Goal: Information Seeking & Learning: Compare options

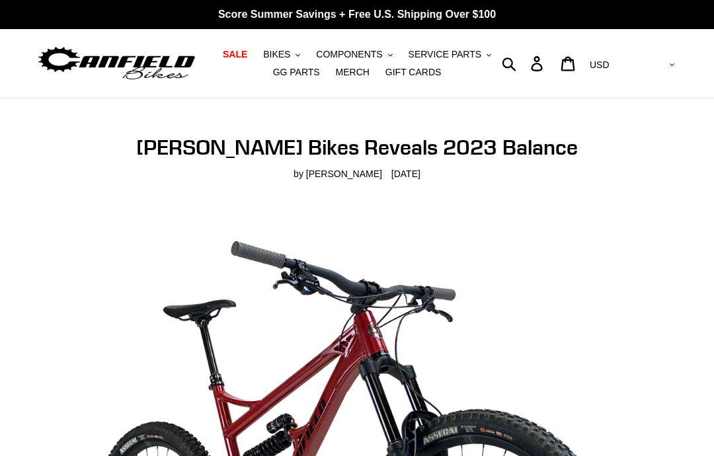
click at [92, 56] on img at bounding box center [116, 64] width 161 height 40
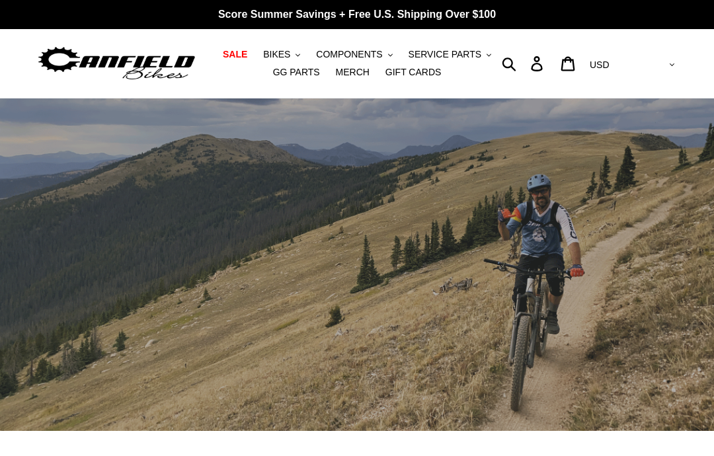
click at [276, 50] on span "BIKES" at bounding box center [276, 54] width 27 height 11
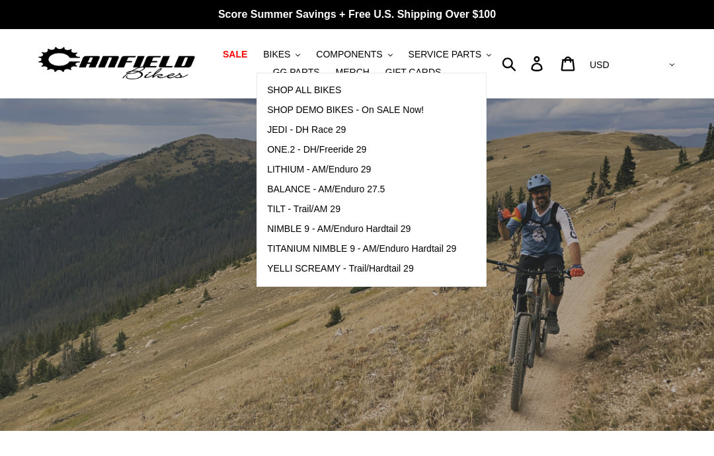
click at [550, 89] on div "Submit Search Log in Cart 0 items Currency AED AFN ALL AMD ANG AUD AWG AZN BAM …" at bounding box center [598, 63] width 161 height 69
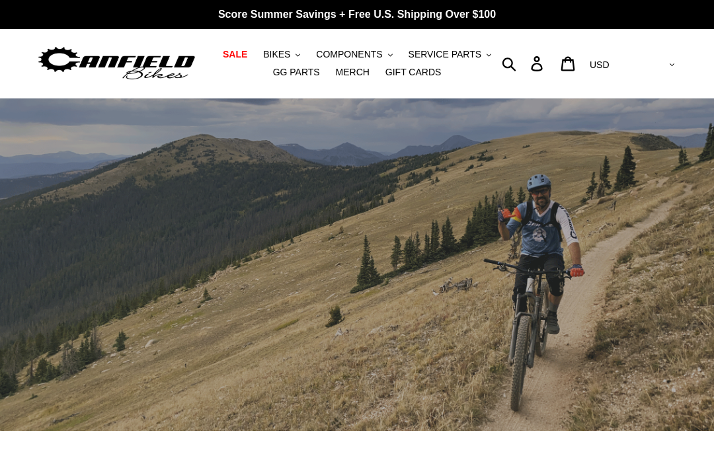
click at [281, 80] on link "GG PARTS" at bounding box center [296, 72] width 60 height 18
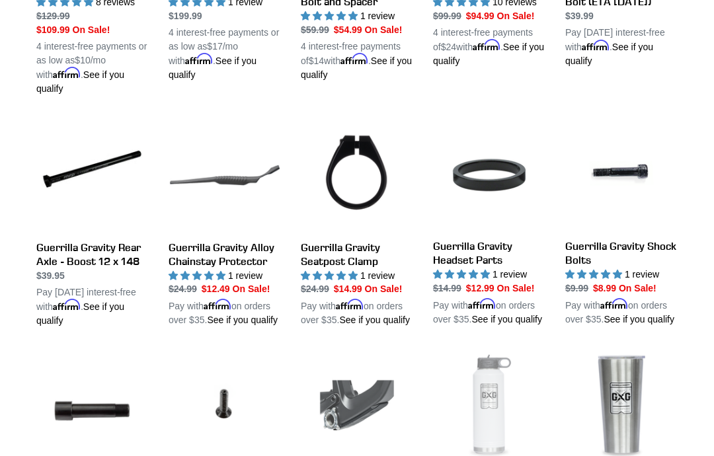
scroll to position [921, 0]
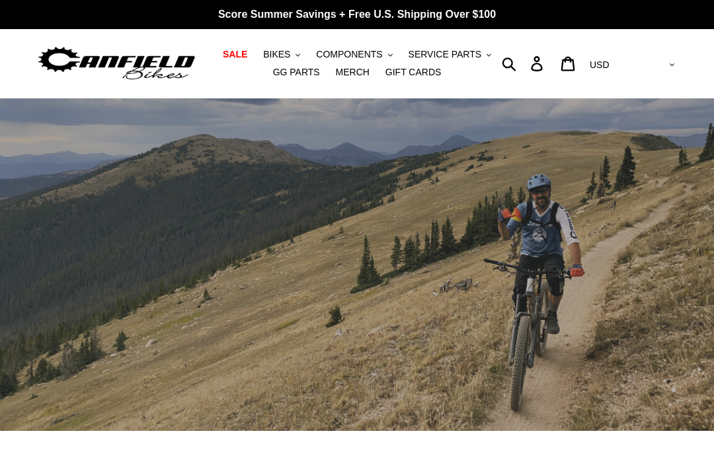
click at [472, 54] on span "SERVICE PARTS" at bounding box center [445, 54] width 73 height 11
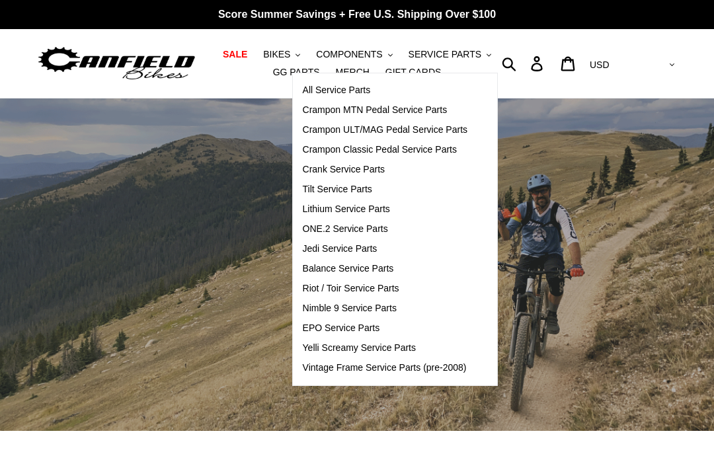
click at [234, 51] on span "SALE" at bounding box center [235, 54] width 24 height 11
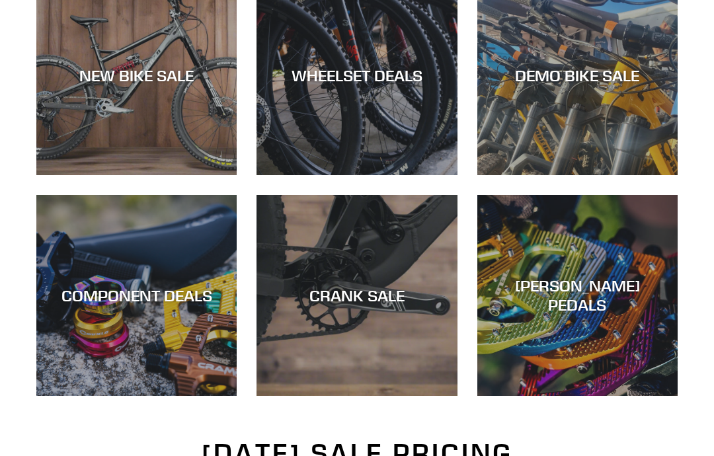
scroll to position [421, 0]
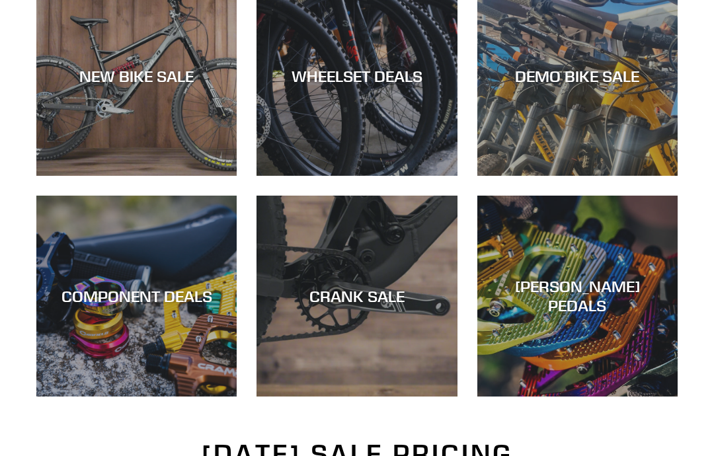
click at [143, 177] on div "NEW BIKE SALE" at bounding box center [136, 177] width 200 height 0
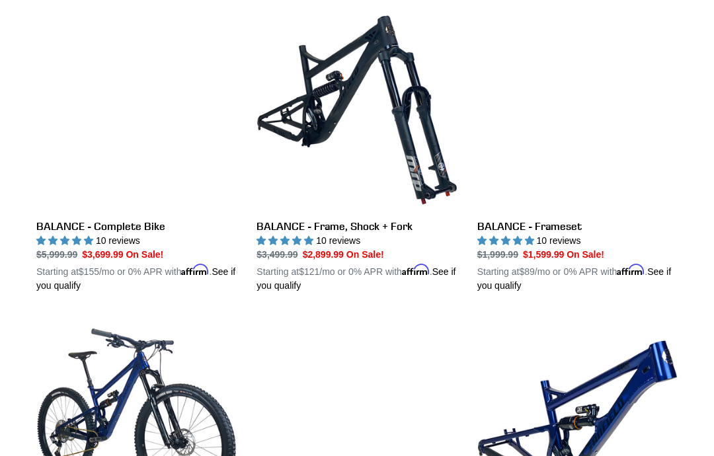
scroll to position [1322, 0]
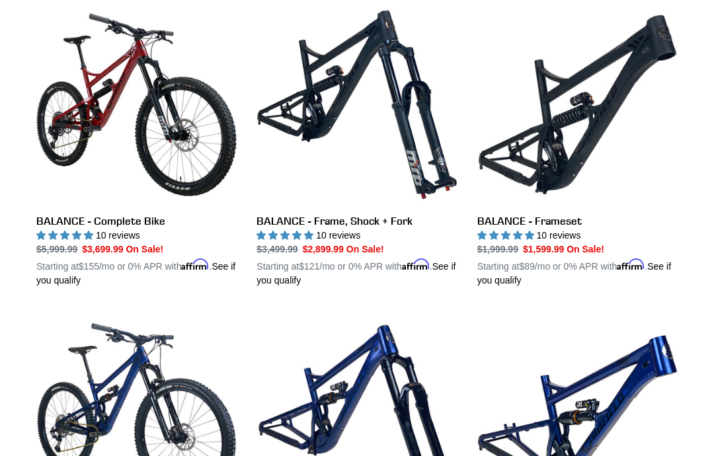
click at [134, 57] on link "BALANCE - Complete Bike" at bounding box center [136, 146] width 200 height 283
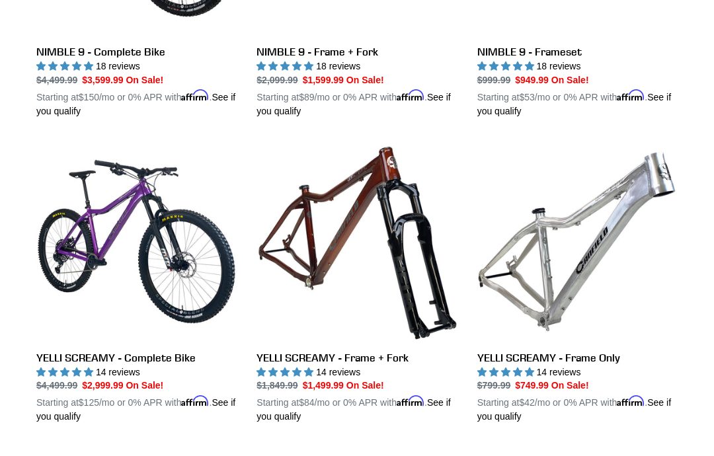
scroll to position [2153, 0]
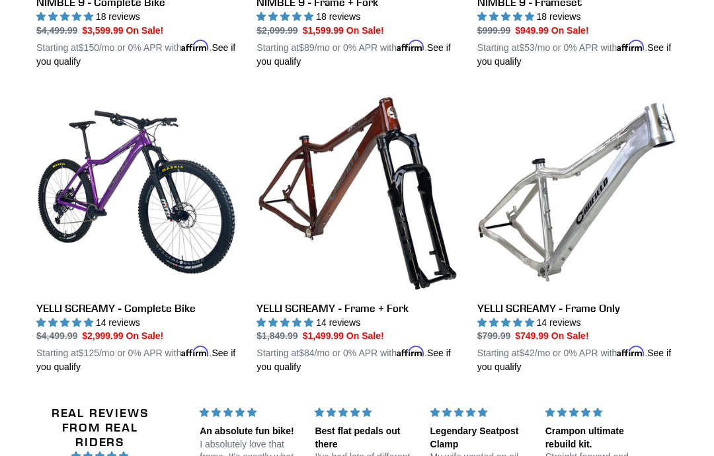
click at [633, 169] on link "YELLI SCREAMY - Frame Only" at bounding box center [577, 233] width 200 height 283
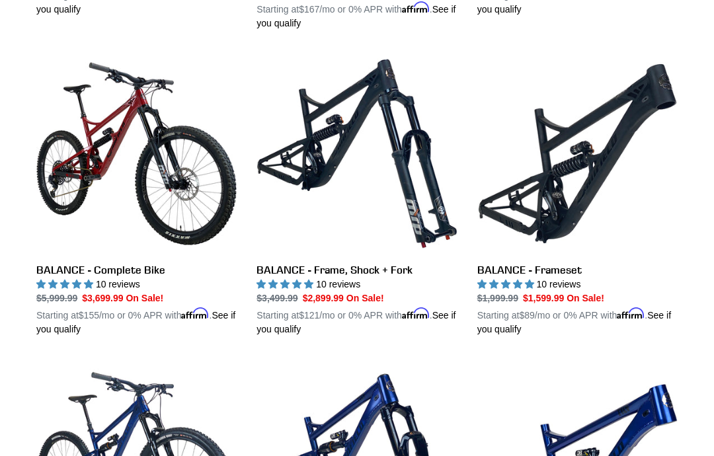
scroll to position [1273, 0]
click at [120, 73] on link "BALANCE - Complete Bike" at bounding box center [136, 195] width 200 height 283
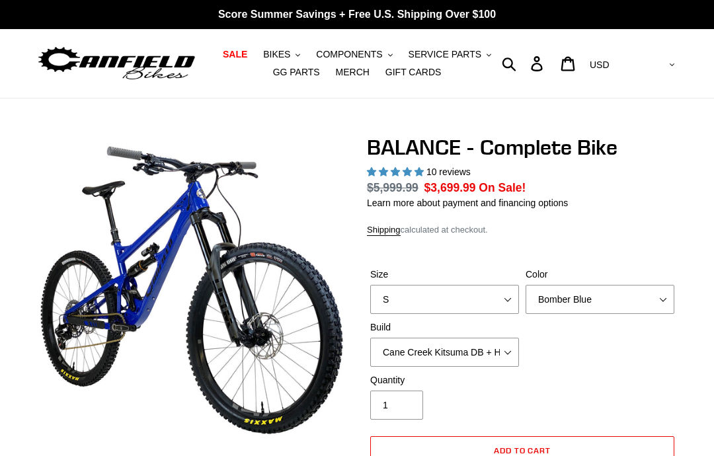
select select "highest-rating"
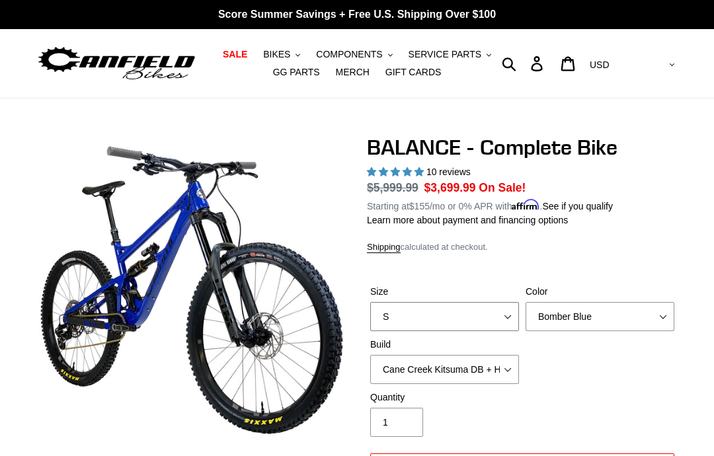
click at [509, 316] on select "S M L XL" at bounding box center [444, 316] width 149 height 29
select select "L"
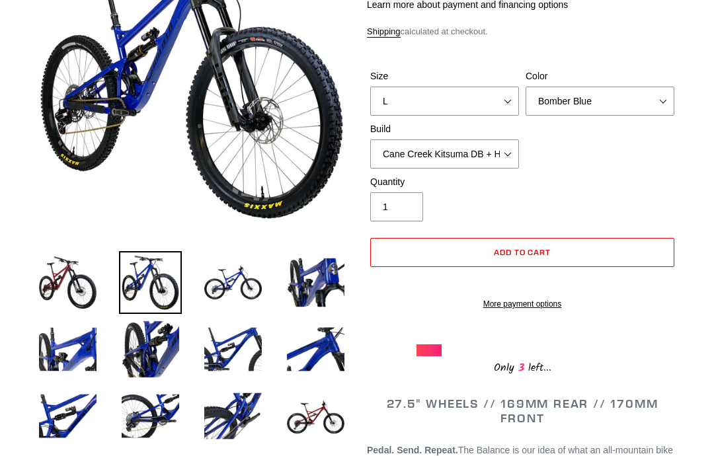
click at [650, 96] on select "Bomber Blue Goat's Blood Stealth Black" at bounding box center [600, 101] width 149 height 29
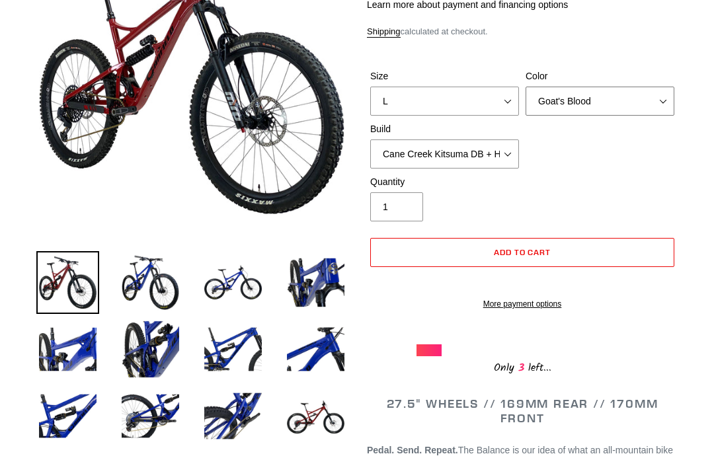
click at [672, 87] on select "Bomber Blue Goat's Blood Stealth Black" at bounding box center [600, 101] width 149 height 29
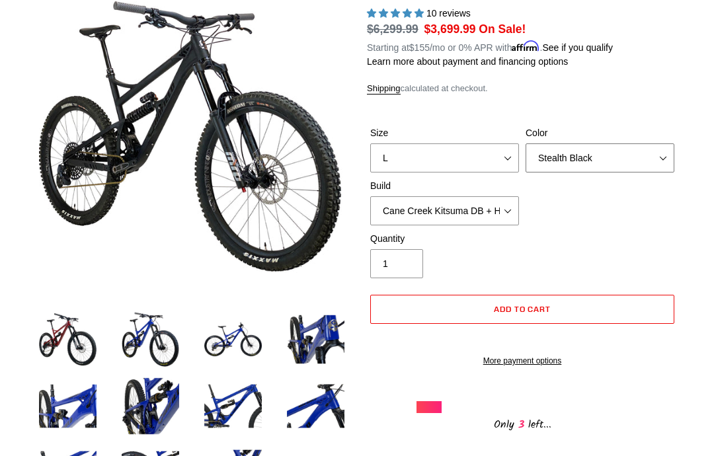
scroll to position [158, 0]
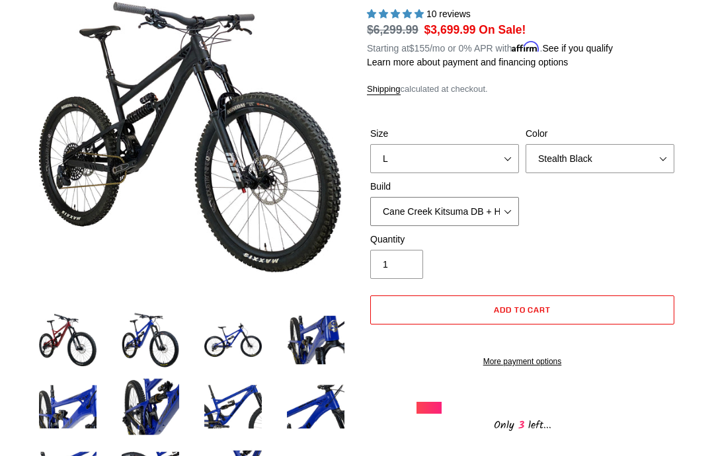
click at [505, 209] on select "Cane Creek Kitsuma DB + Helm MKII + SRAM GX Cane Creek Kitsuma DB + Helm MKII +…" at bounding box center [444, 212] width 149 height 29
click at [658, 152] on select "Bomber Blue Goat's Blood Stealth Black" at bounding box center [600, 158] width 149 height 29
select select "Bomber Blue"
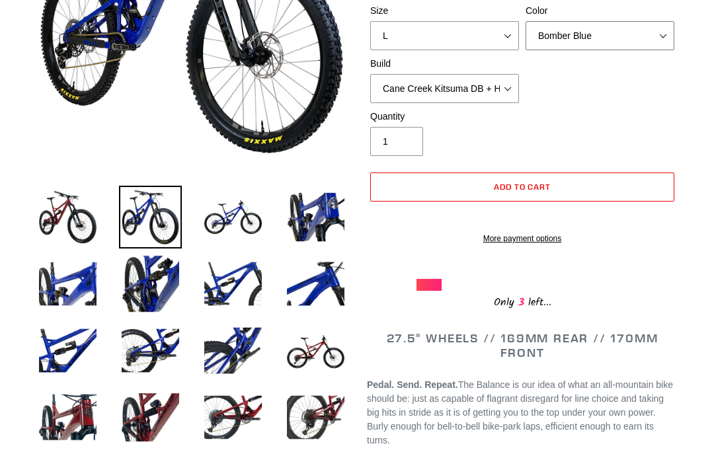
scroll to position [278, 0]
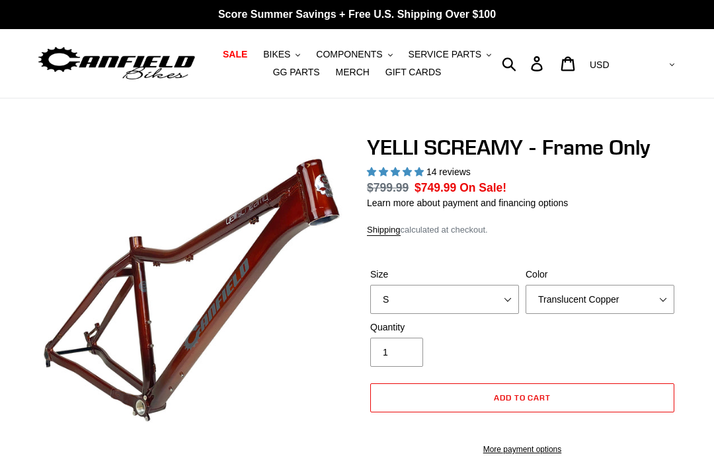
select select "highest-rating"
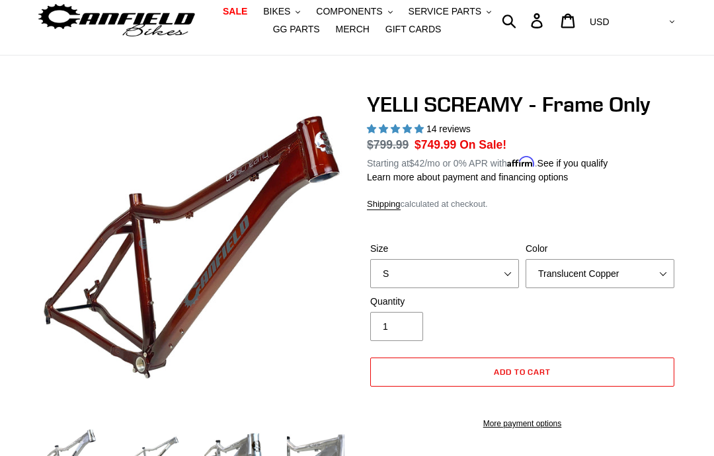
scroll to position [43, 0]
click at [663, 268] on select "Translucent Copper Purple Haze Raw" at bounding box center [600, 273] width 149 height 29
select select "Raw"
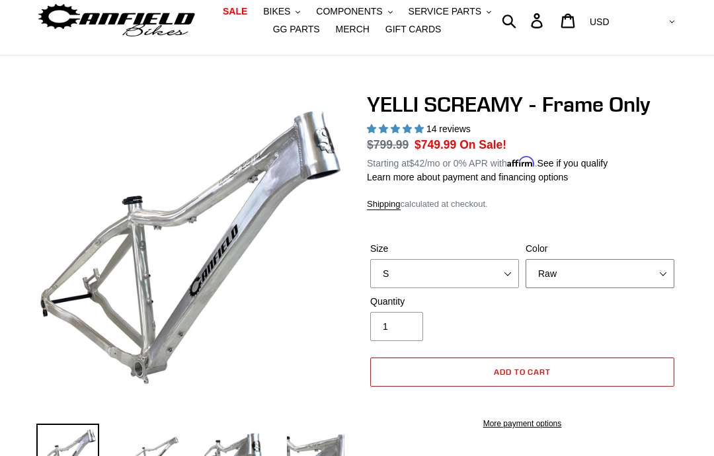
scroll to position [96, 0]
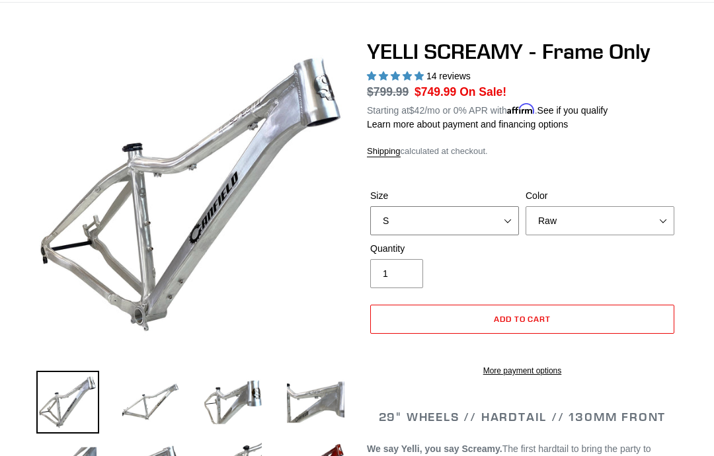
click at [507, 214] on select "S M L XL" at bounding box center [444, 220] width 149 height 29
select select "L"
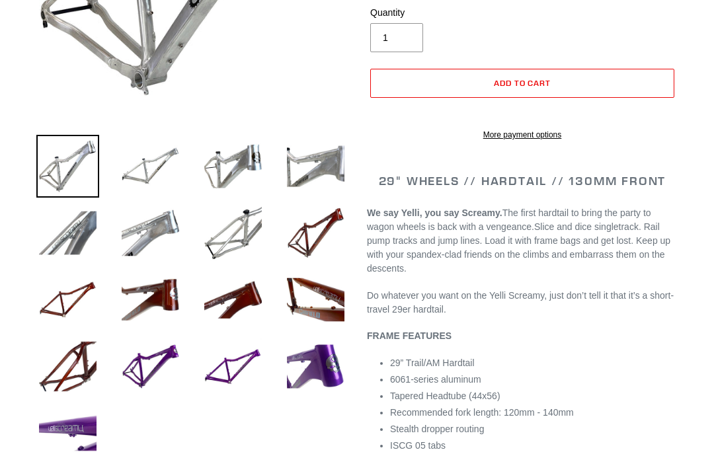
scroll to position [329, 0]
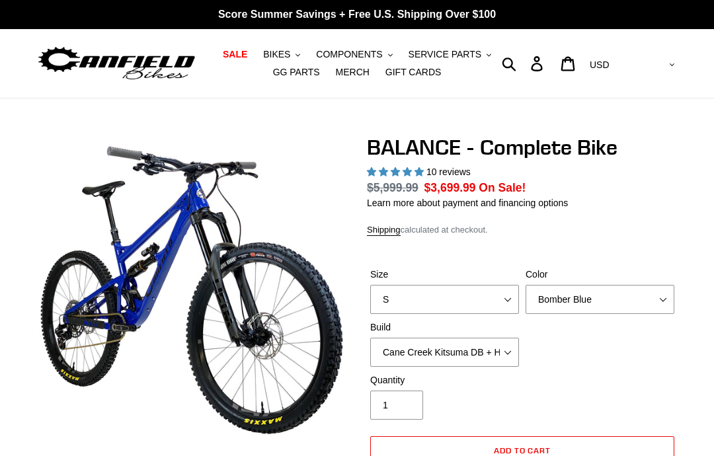
select select "highest-rating"
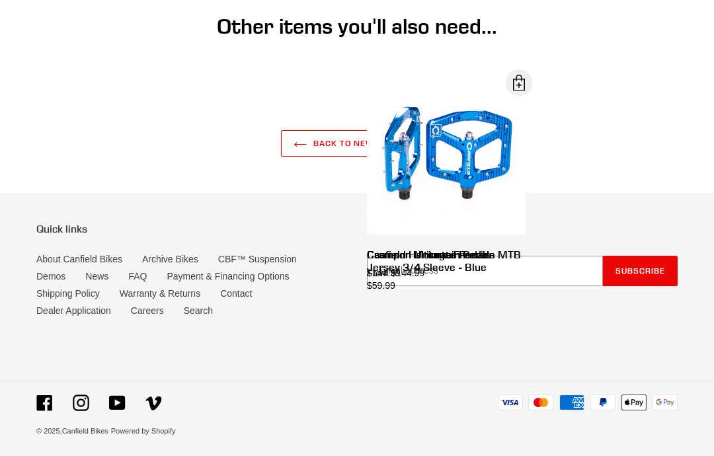
scroll to position [4781, 0]
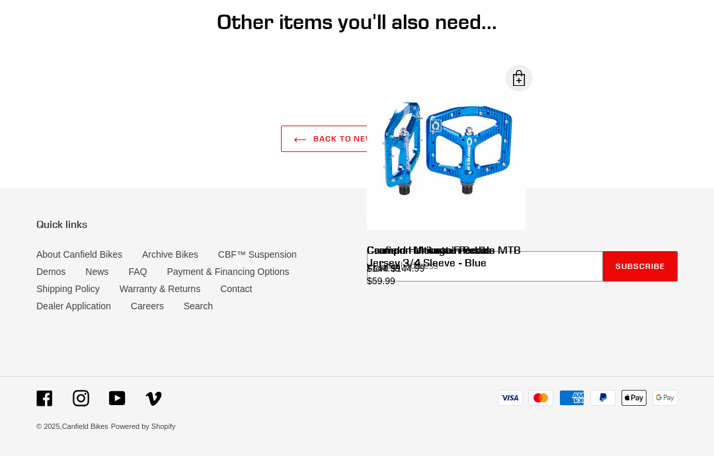
click at [171, 250] on link "Archive Bikes" at bounding box center [170, 254] width 56 height 11
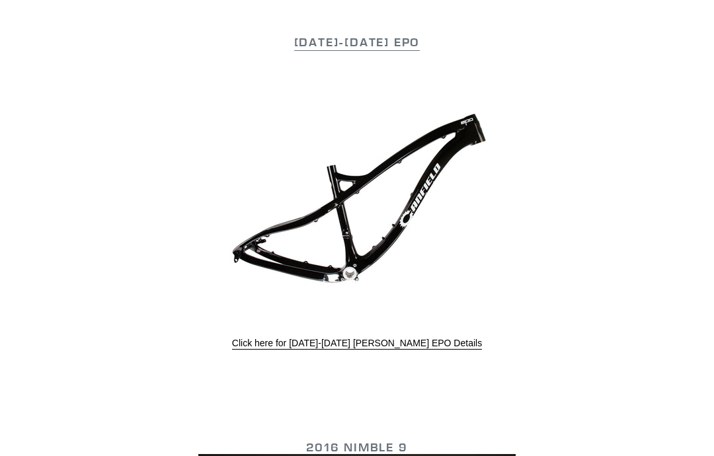
scroll to position [2051, 0]
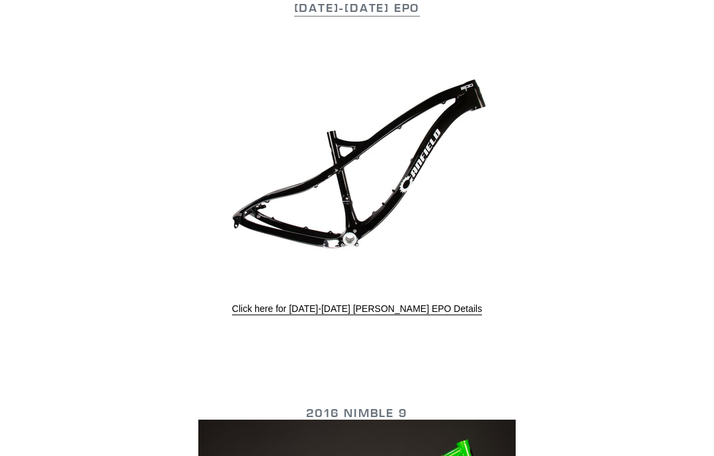
click at [445, 308] on link "Click here for 2016-2017 Canfield EPO Details" at bounding box center [357, 309] width 250 height 12
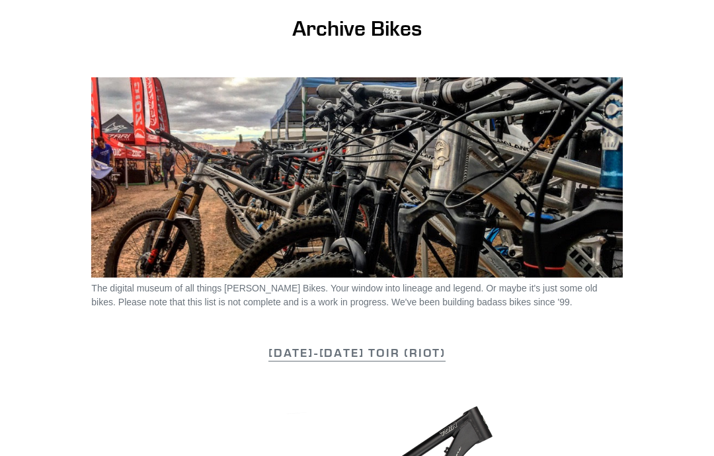
scroll to position [0, 0]
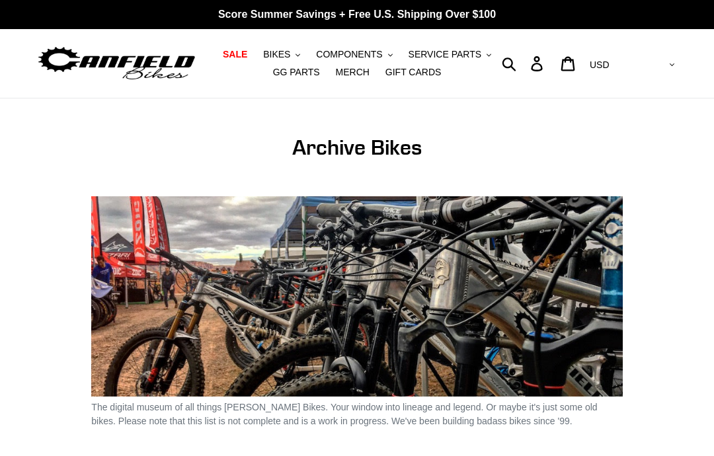
click at [273, 54] on span "BIKES" at bounding box center [276, 54] width 27 height 11
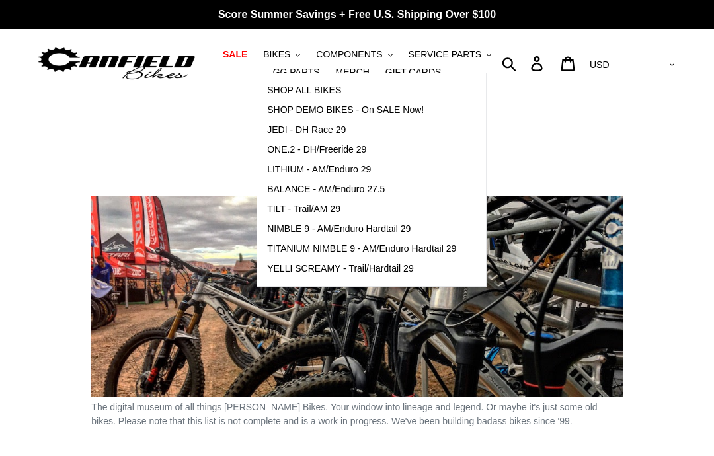
click at [571, 138] on h1 "Archive Bikes" at bounding box center [356, 147] width 531 height 25
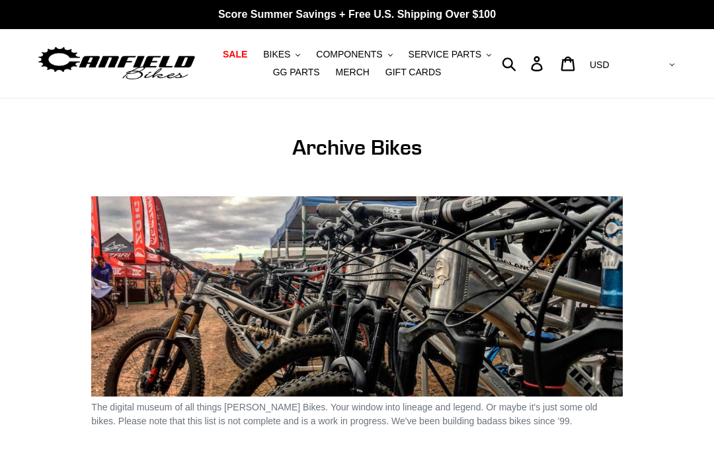
click at [233, 52] on span "SALE" at bounding box center [235, 54] width 24 height 11
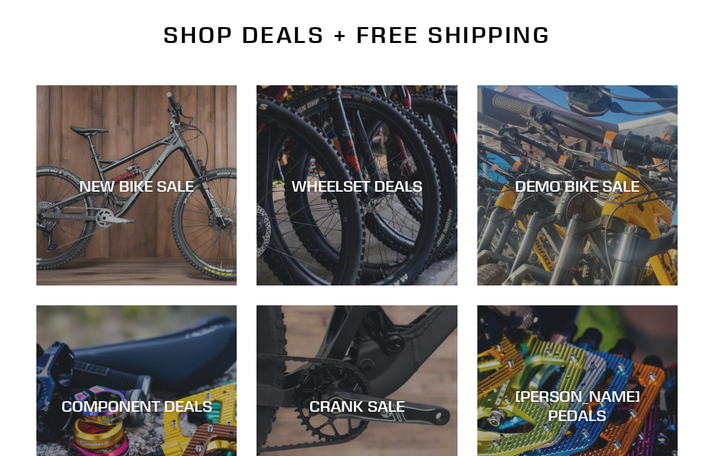
scroll to position [314, 0]
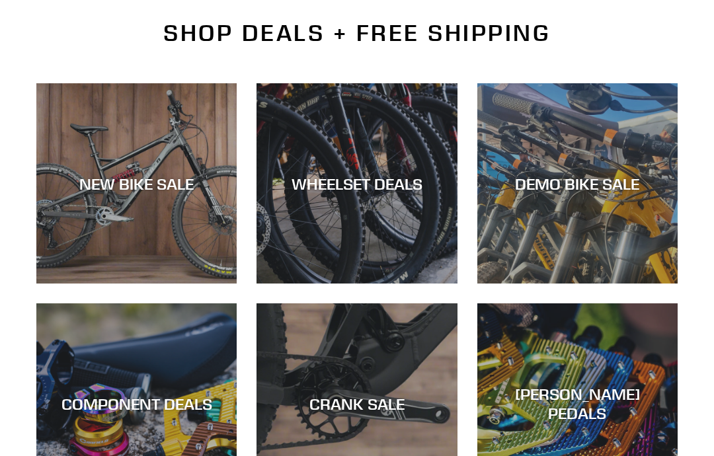
click at [622, 284] on div "DEMO BIKE SALE" at bounding box center [577, 284] width 200 height 0
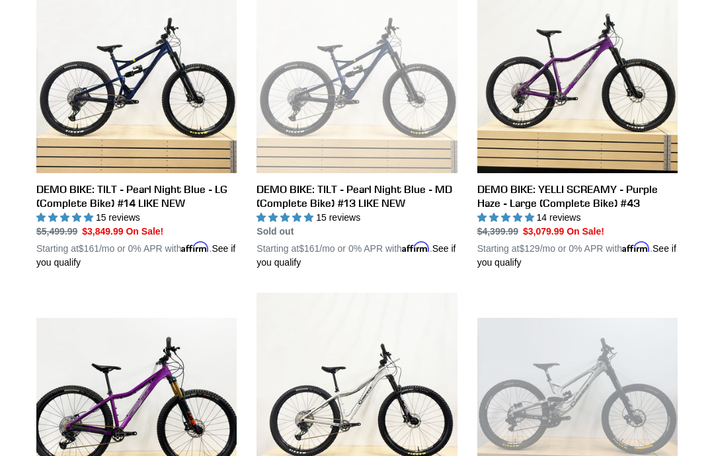
scroll to position [741, 0]
click at [102, 86] on link "DEMO BIKE: TILT - Pearl Night Blue - LG (Complete Bike) #14 LIKE NEW" at bounding box center [136, 121] width 200 height 297
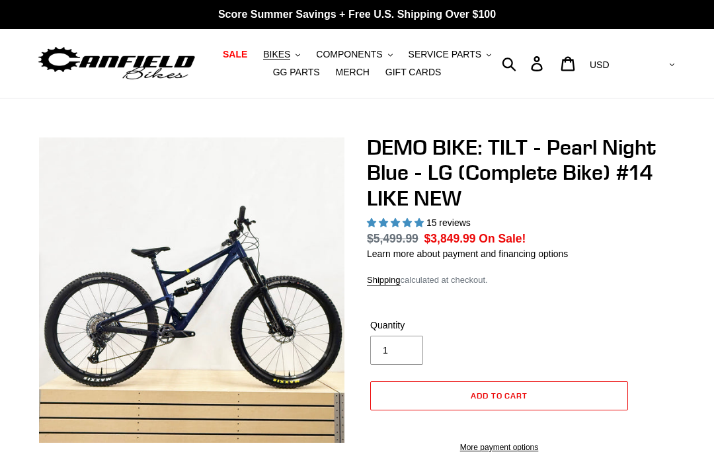
select select "highest-rating"
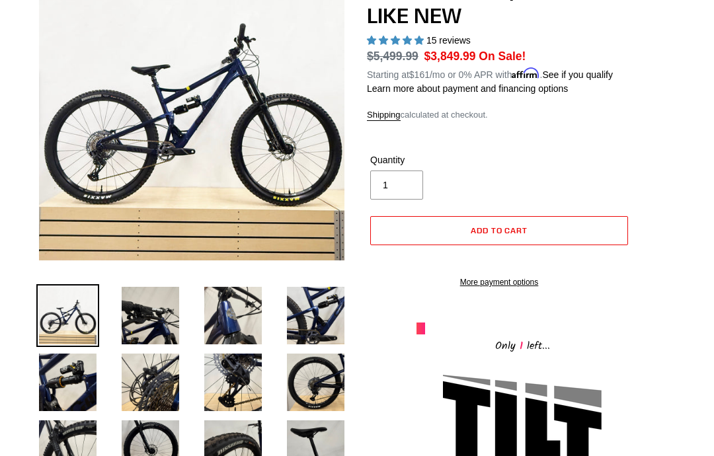
scroll to position [182, 0]
